Goal: Task Accomplishment & Management: Use online tool/utility

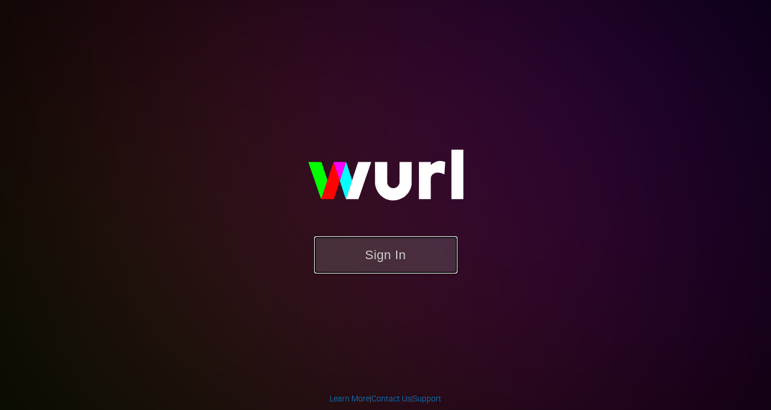
click at [367, 242] on button "Sign In" at bounding box center [385, 254] width 143 height 37
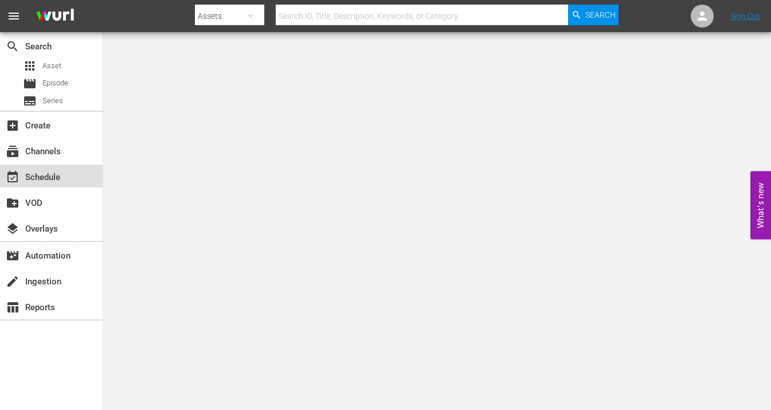
click at [60, 175] on div "event_available Schedule" at bounding box center [32, 175] width 64 height 10
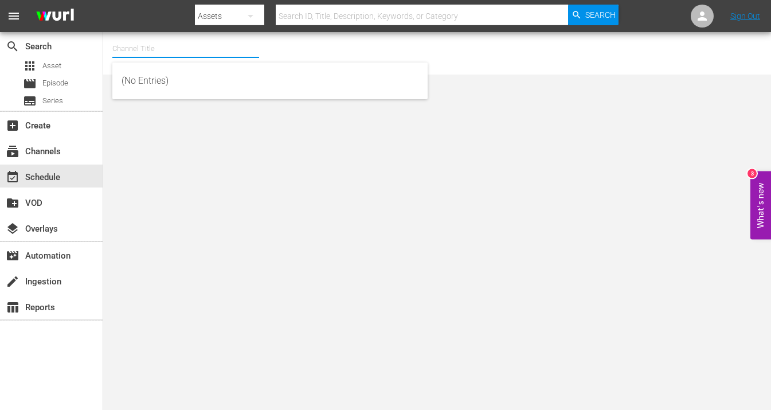
click at [194, 42] on input "text" at bounding box center [185, 49] width 147 height 28
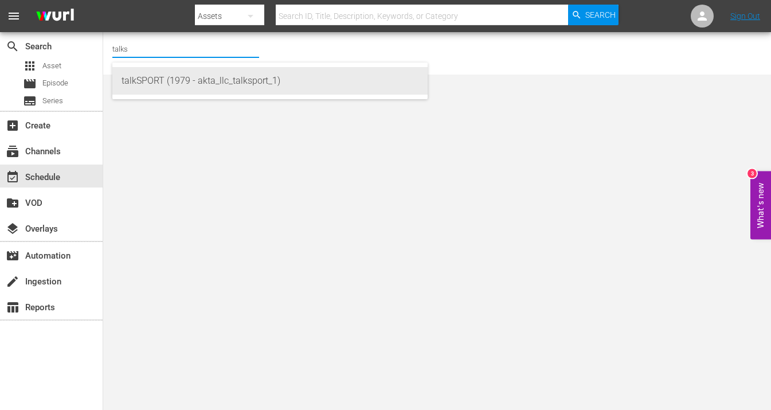
click at [164, 85] on div "talkSPORT (1979 - akta_llc_talksport_1)" at bounding box center [270, 81] width 297 height 28
type input "talkSPORT (1979 - akta_llc_talksport_1)"
